Goal: Information Seeking & Learning: Learn about a topic

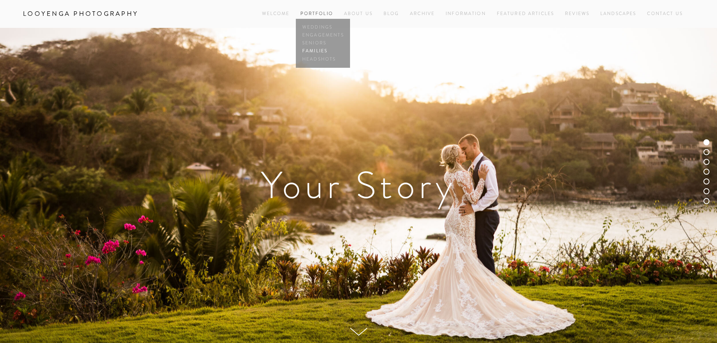
click at [321, 48] on link "Families" at bounding box center [322, 51] width 45 height 8
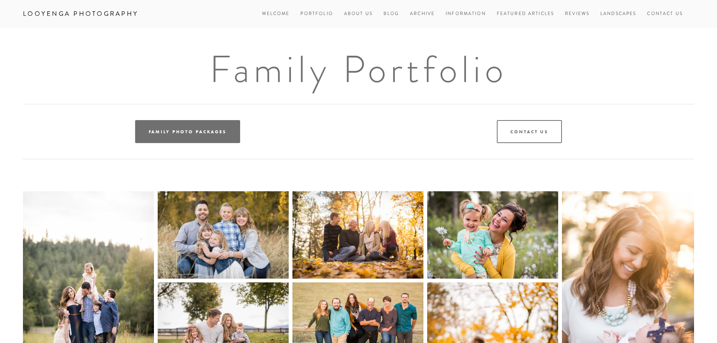
click at [180, 137] on link "Family Photo Packages" at bounding box center [187, 131] width 105 height 23
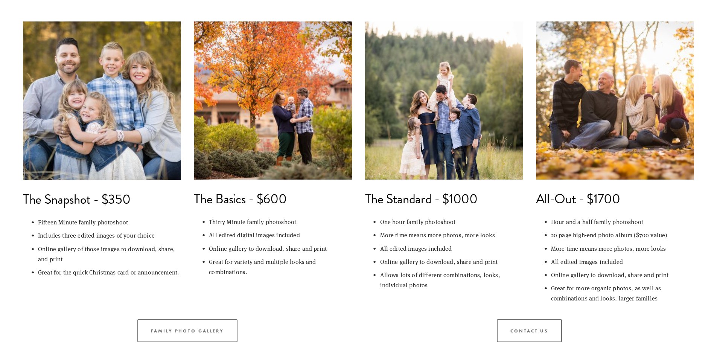
scroll to position [113, 0]
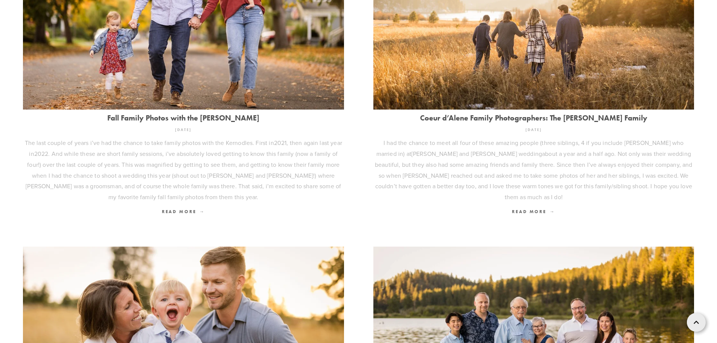
scroll to position [1016, 0]
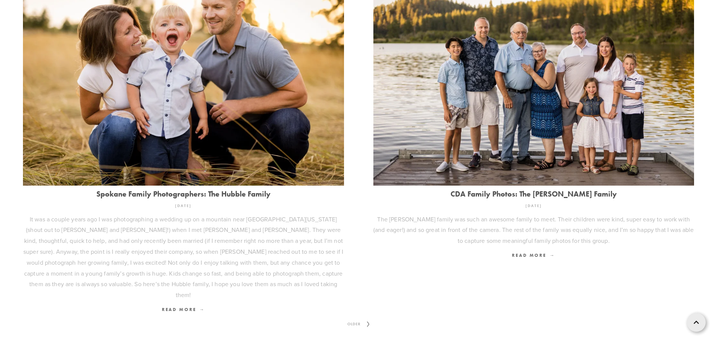
click at [116, 106] on img at bounding box center [183, 78] width 321 height 214
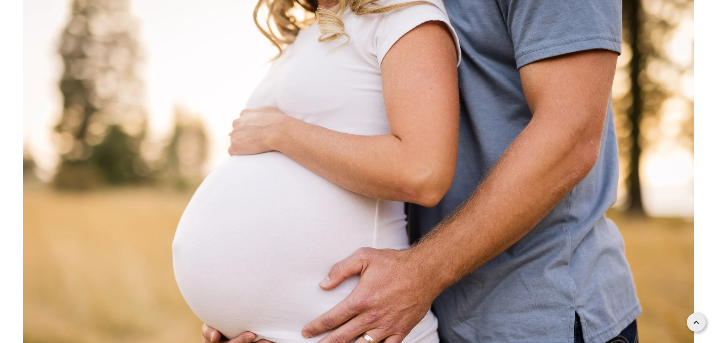
scroll to position [12194, 0]
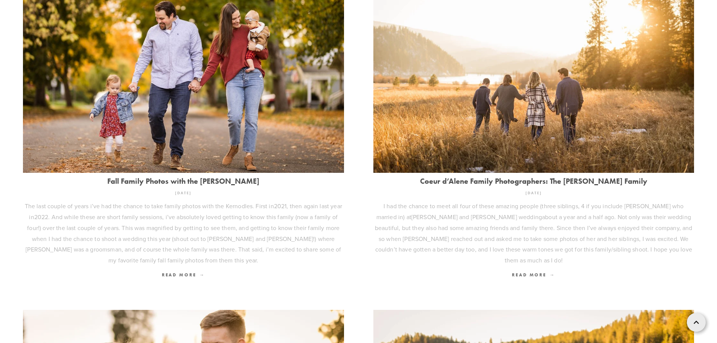
scroll to position [677, 0]
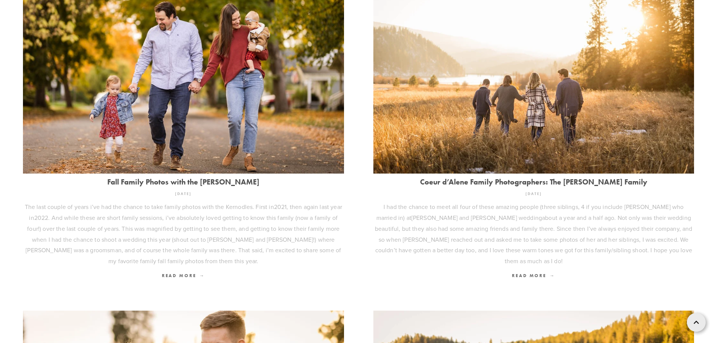
click at [200, 105] on img at bounding box center [183, 66] width 321 height 214
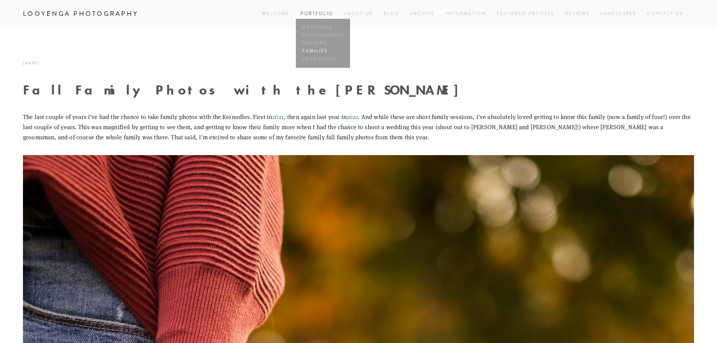
click at [309, 51] on link "Families" at bounding box center [322, 51] width 45 height 8
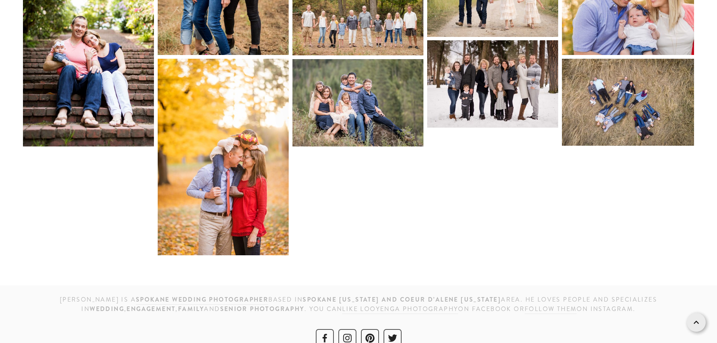
scroll to position [903, 0]
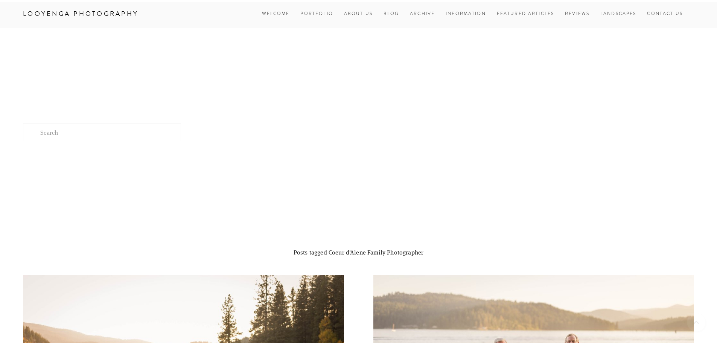
scroll to position [677, 0]
